Goal: Task Accomplishment & Management: Manage account settings

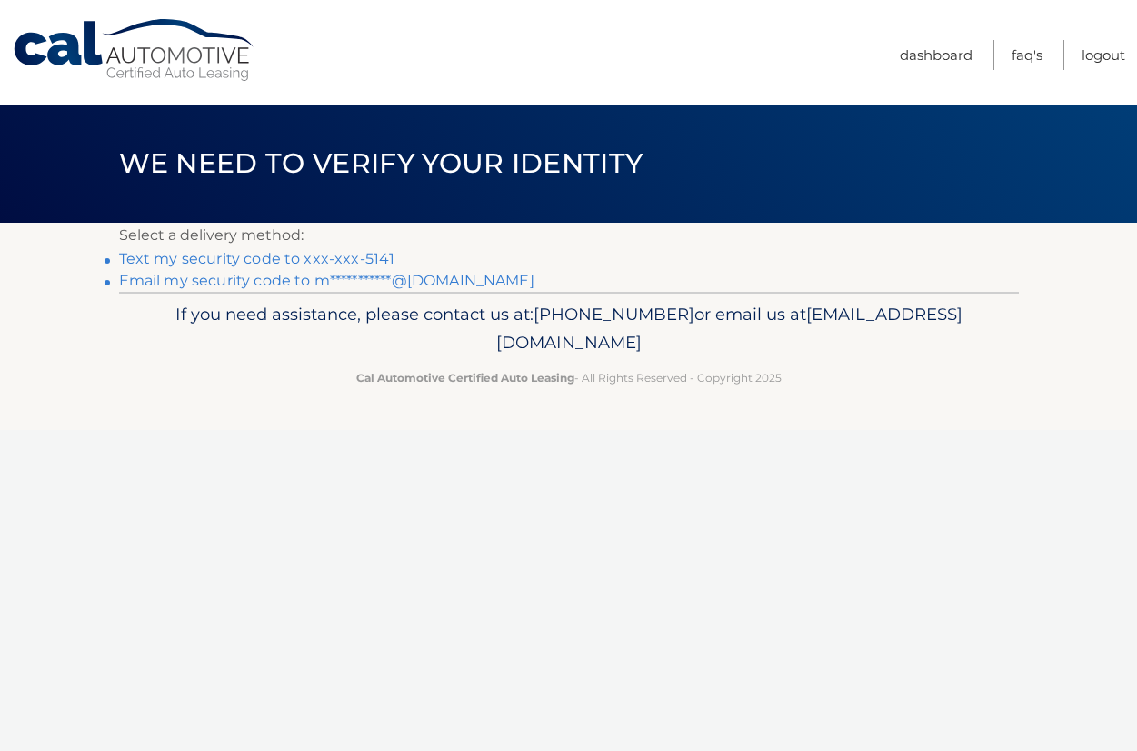
click at [337, 258] on link "Text my security code to xxx-xxx-5141" at bounding box center [257, 258] width 276 height 17
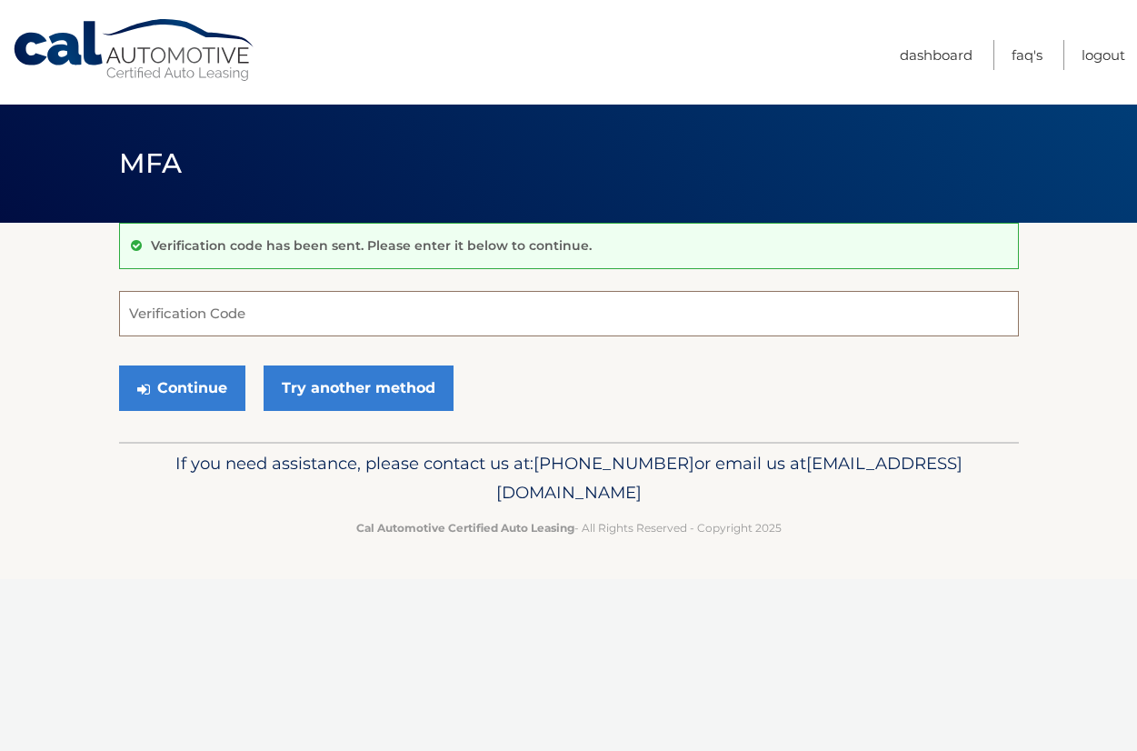
click at [305, 330] on input "Verification Code" at bounding box center [569, 313] width 900 height 45
click at [277, 317] on input "Verification Code" at bounding box center [569, 313] width 900 height 45
type input "111577"
click at [185, 386] on button "Continue" at bounding box center [182, 387] width 126 height 45
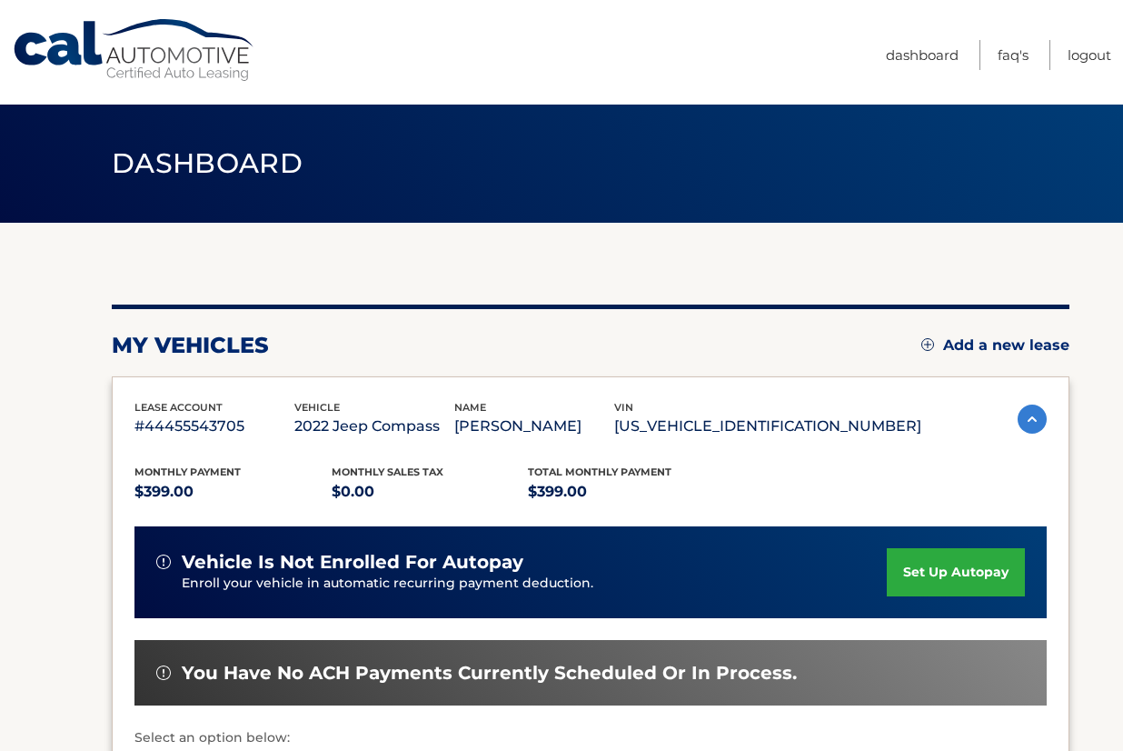
scroll to position [351, 0]
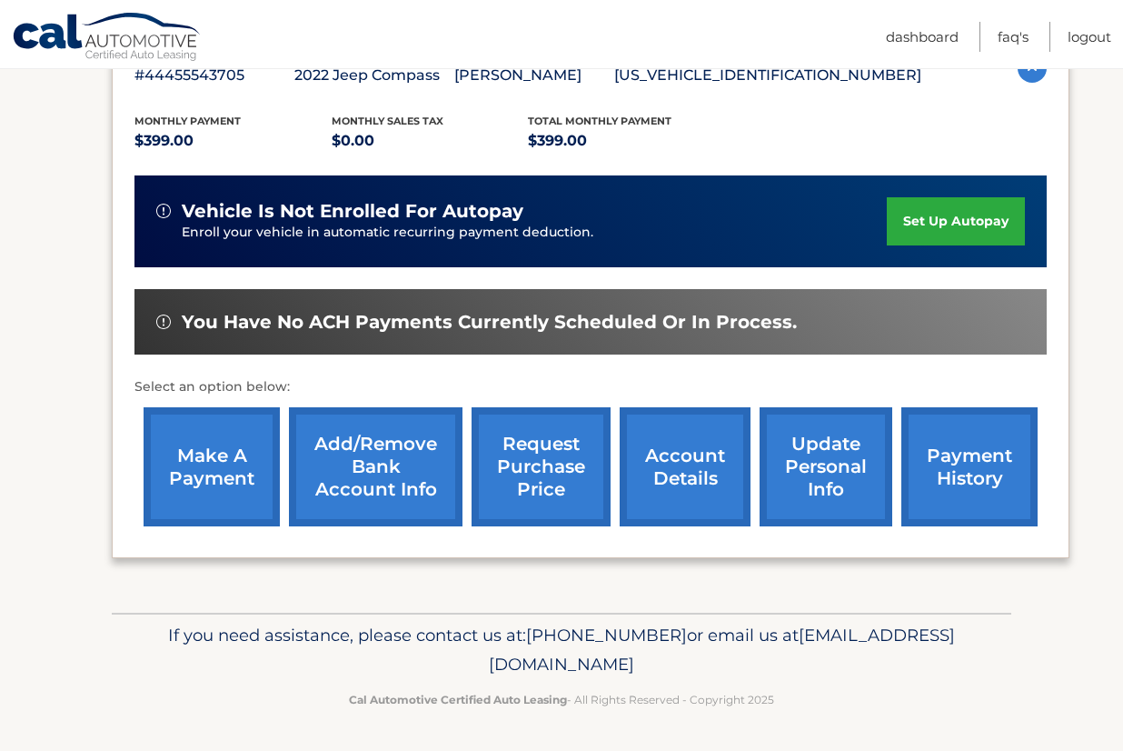
click at [180, 486] on link "make a payment" at bounding box center [212, 466] width 136 height 119
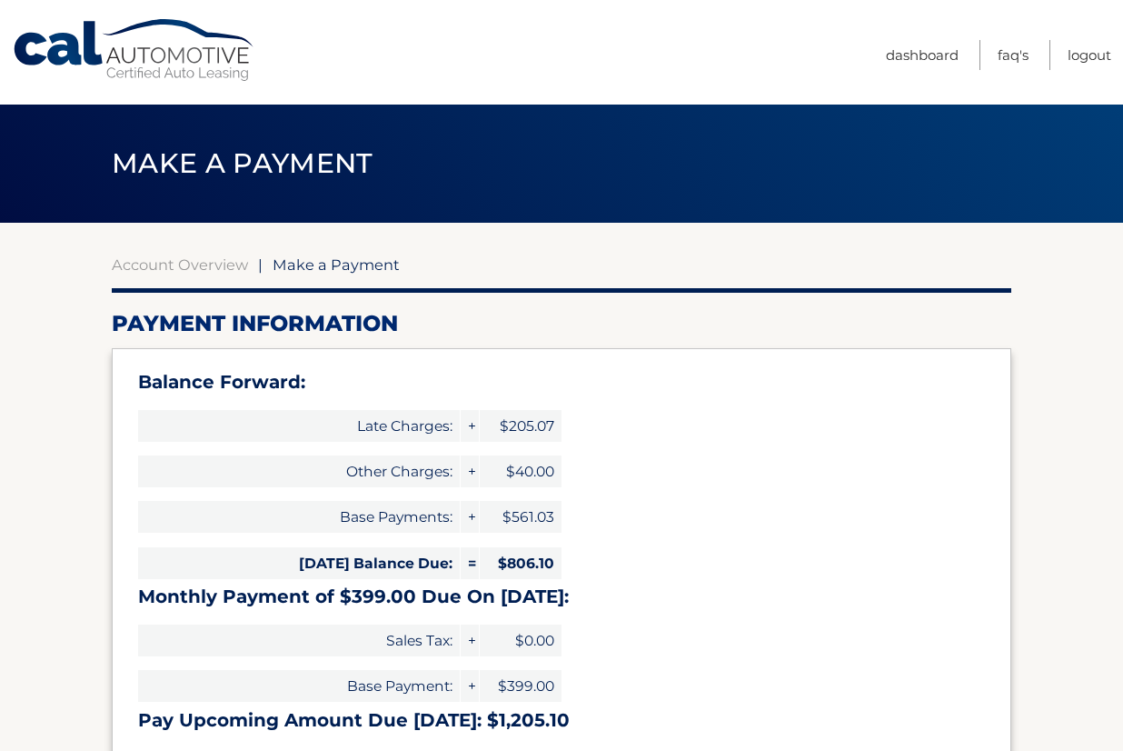
select select "Njk0ZjkxMjQtMzk1ZC00NDRhLWFhMmItODY5YjBmYTg0YzJk"
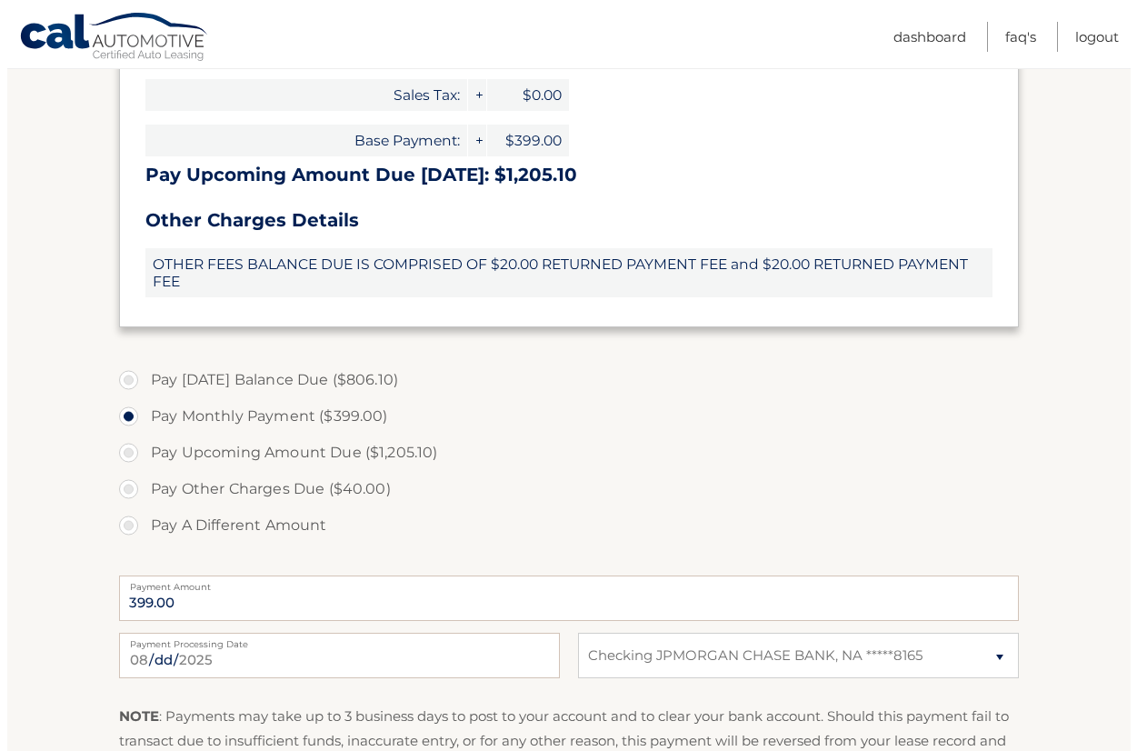
scroll to position [727, 0]
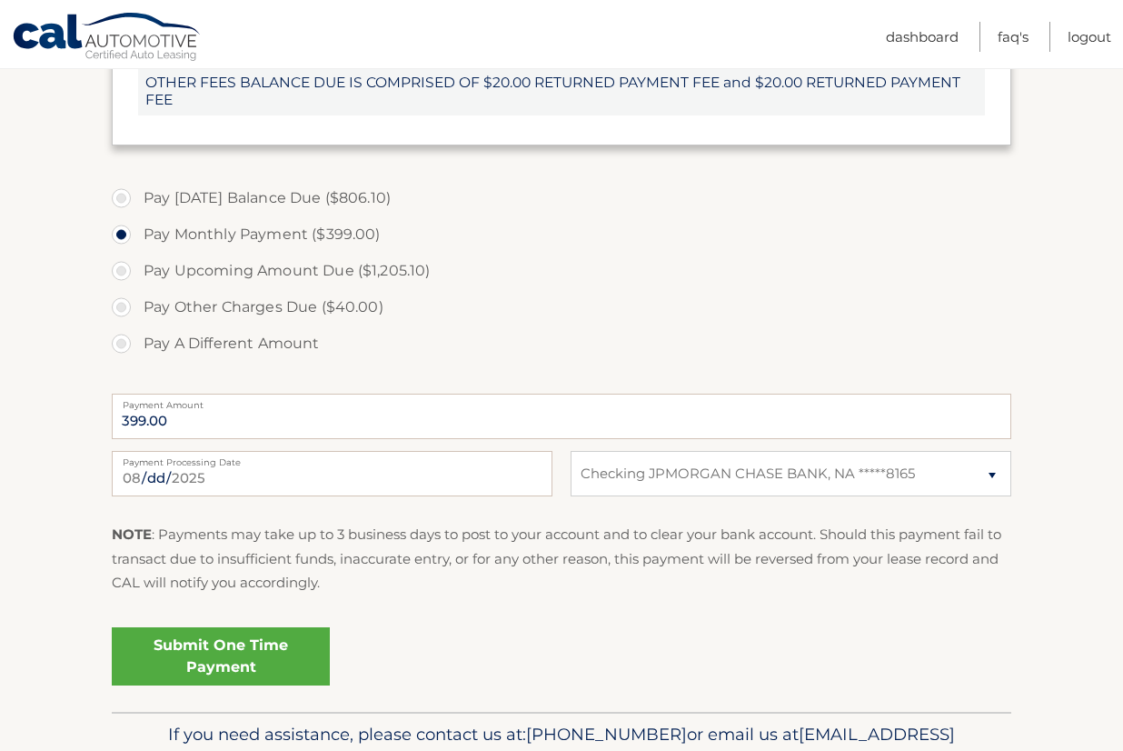
click at [204, 658] on link "Submit One Time Payment" at bounding box center [221, 656] width 218 height 58
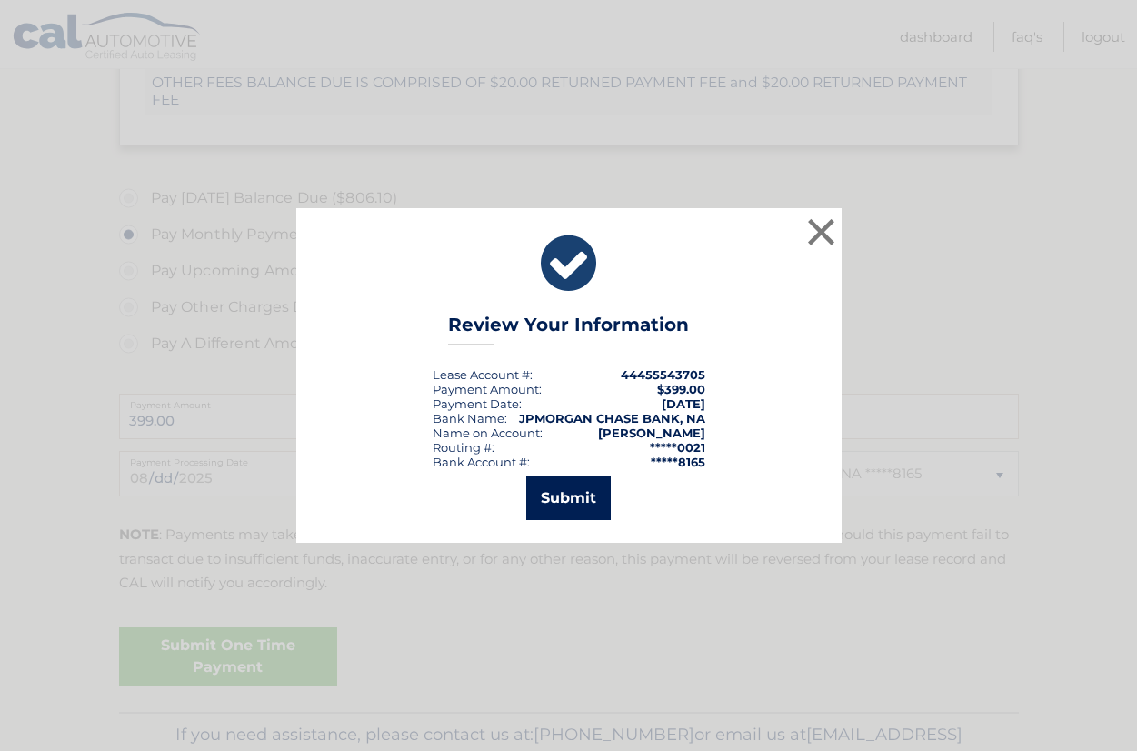
click at [570, 491] on button "Submit" at bounding box center [568, 498] width 85 height 44
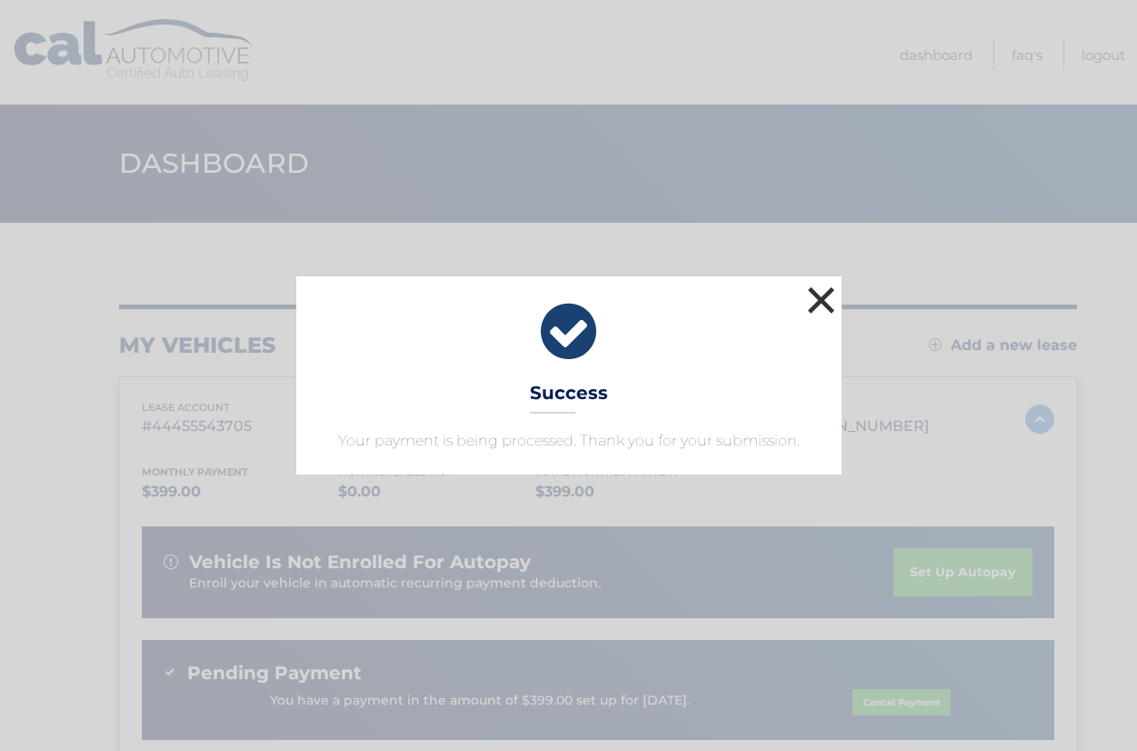
drag, startPoint x: 822, startPoint y: 295, endPoint x: 822, endPoint y: 267, distance: 28.2
click at [821, 295] on button "×" at bounding box center [821, 300] width 36 height 36
